Goal: Task Accomplishment & Management: Complete application form

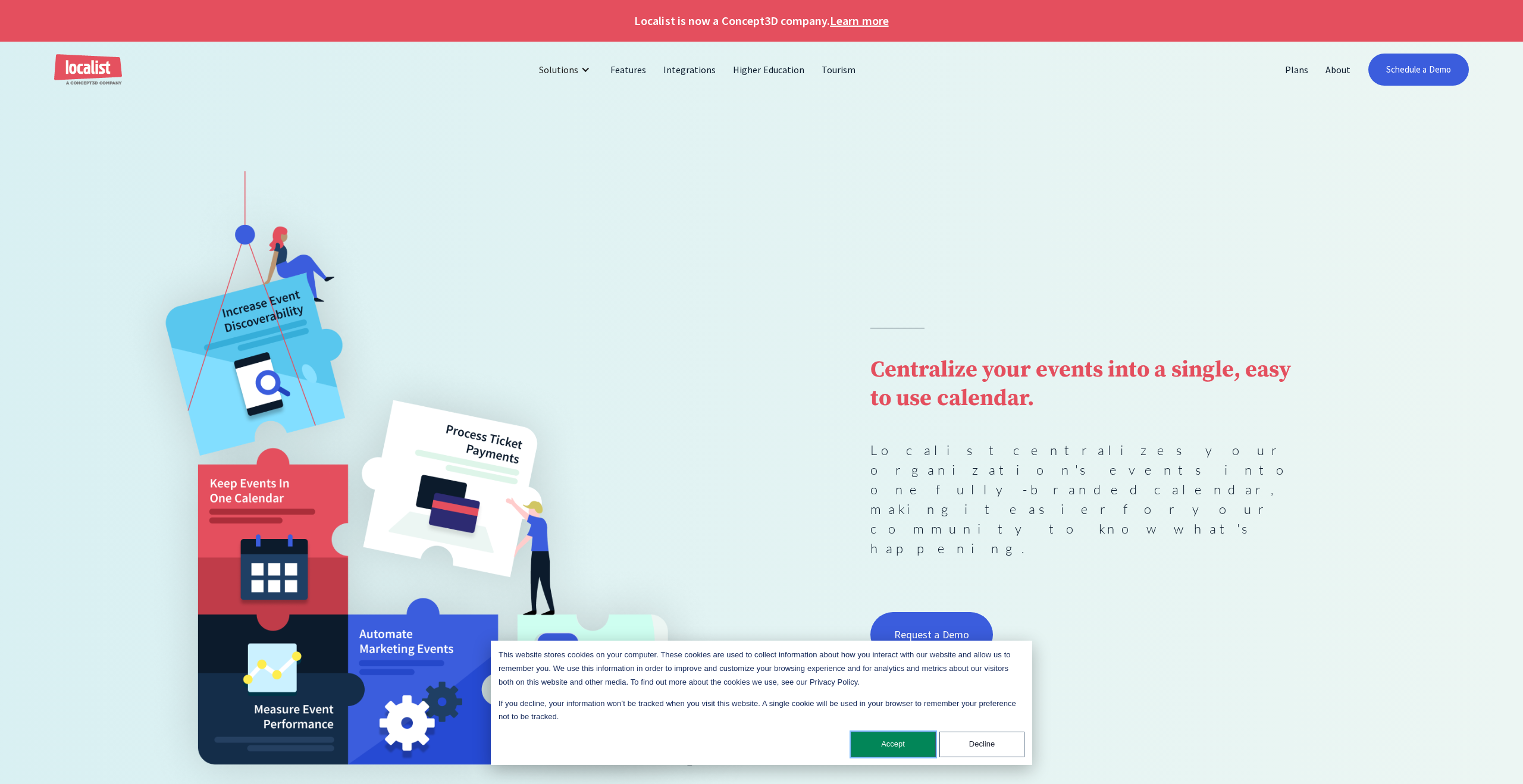
click at [911, 746] on button "Accept" at bounding box center [893, 744] width 85 height 25
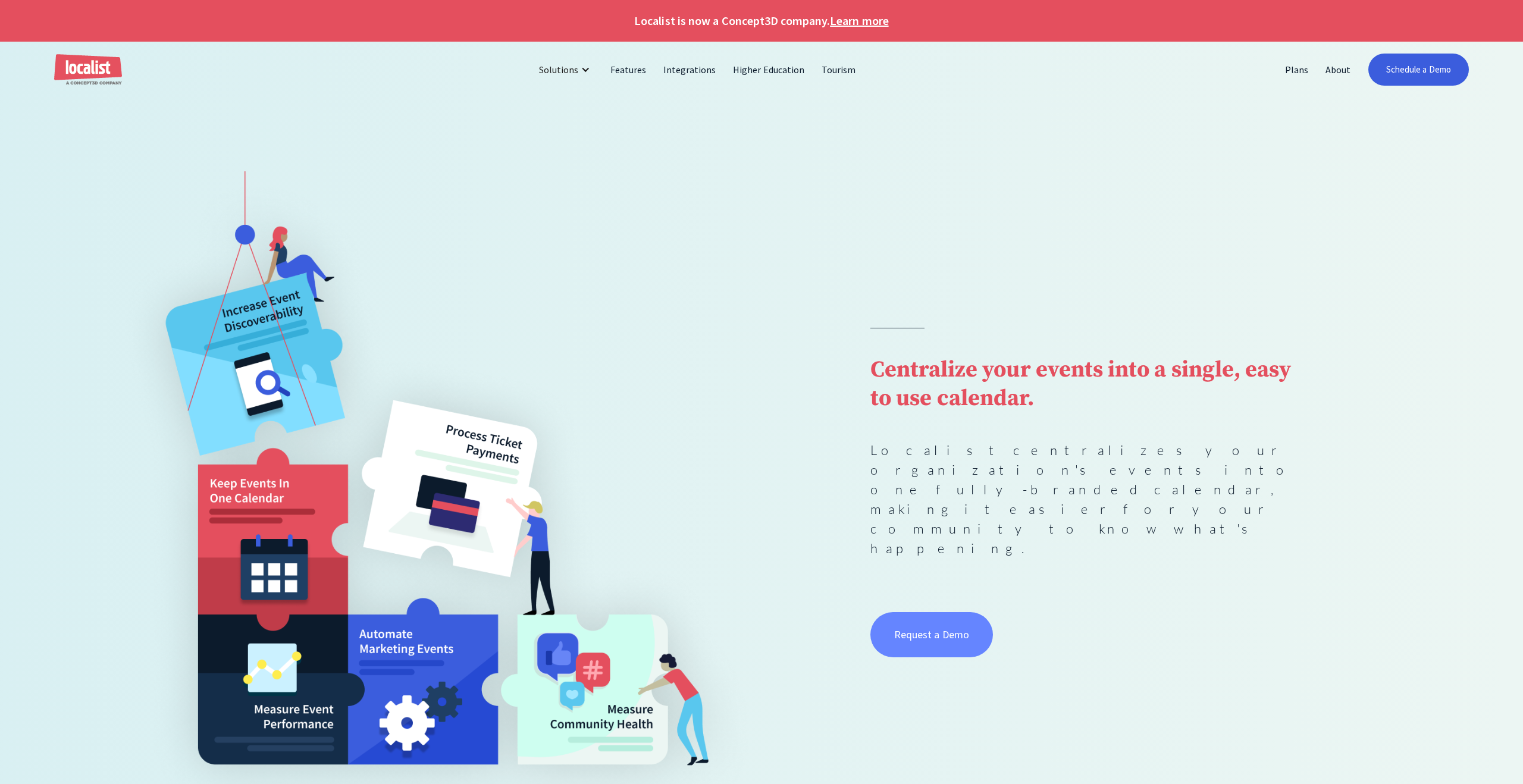
click at [957, 612] on link "Request a Demo" at bounding box center [932, 634] width 123 height 45
